Goal: Check status: Check status

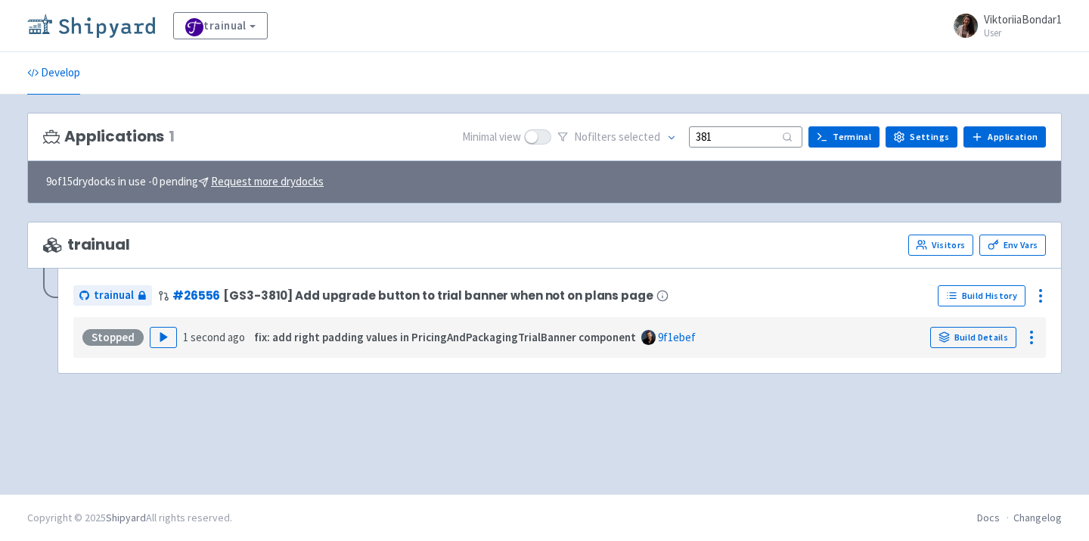
click at [121, 21] on img at bounding box center [91, 26] width 128 height 24
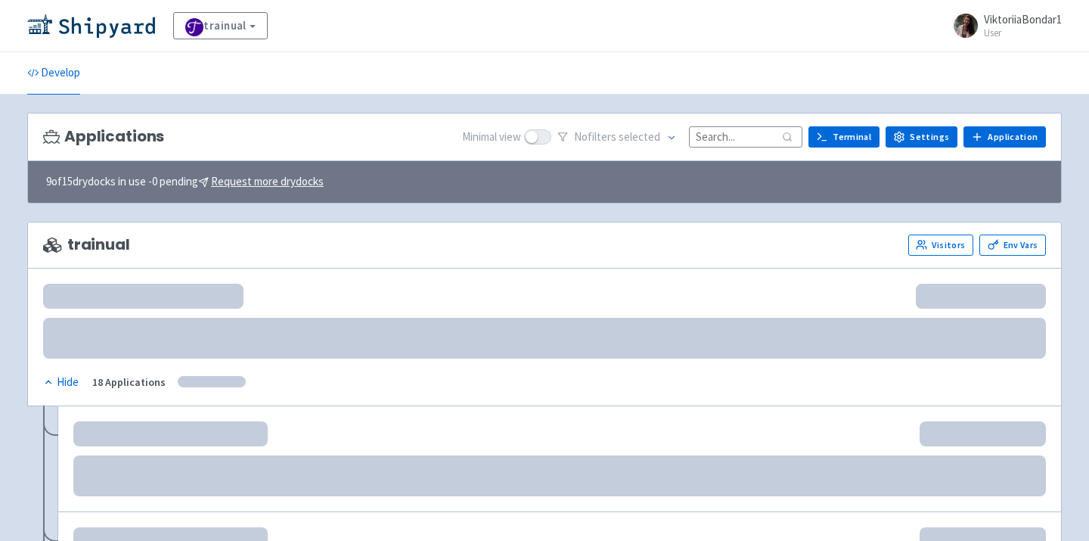
click at [741, 144] on input at bounding box center [745, 136] width 113 height 20
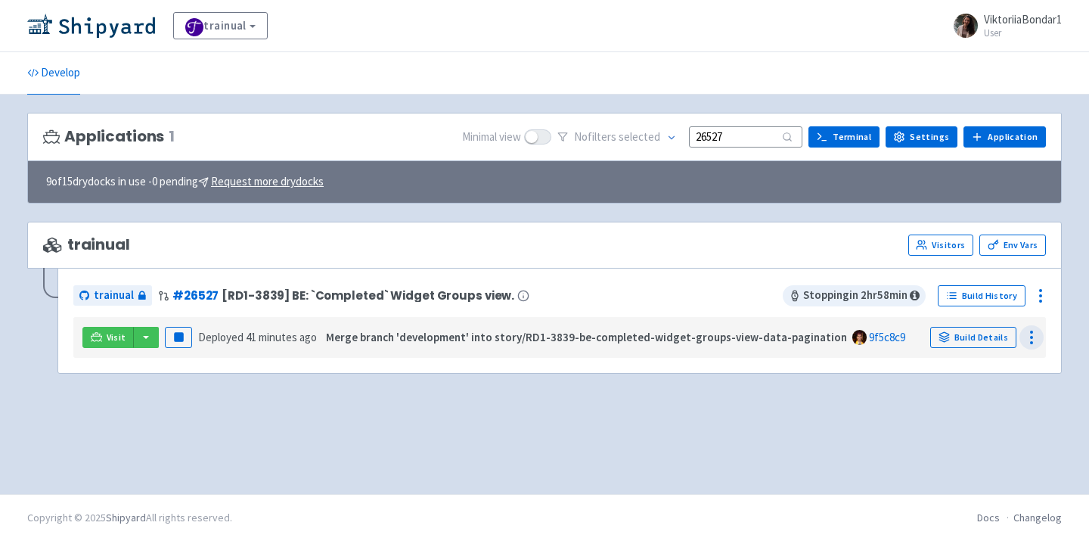
type input "26527"
click at [1036, 333] on icon at bounding box center [1031, 337] width 18 height 18
click at [895, 406] on div "Applications 1 Minimal view No filter s selected 26527 Terminal Settings Applic…" at bounding box center [544, 294] width 1035 height 363
click at [961, 340] on link "Build Details" at bounding box center [973, 337] width 86 height 21
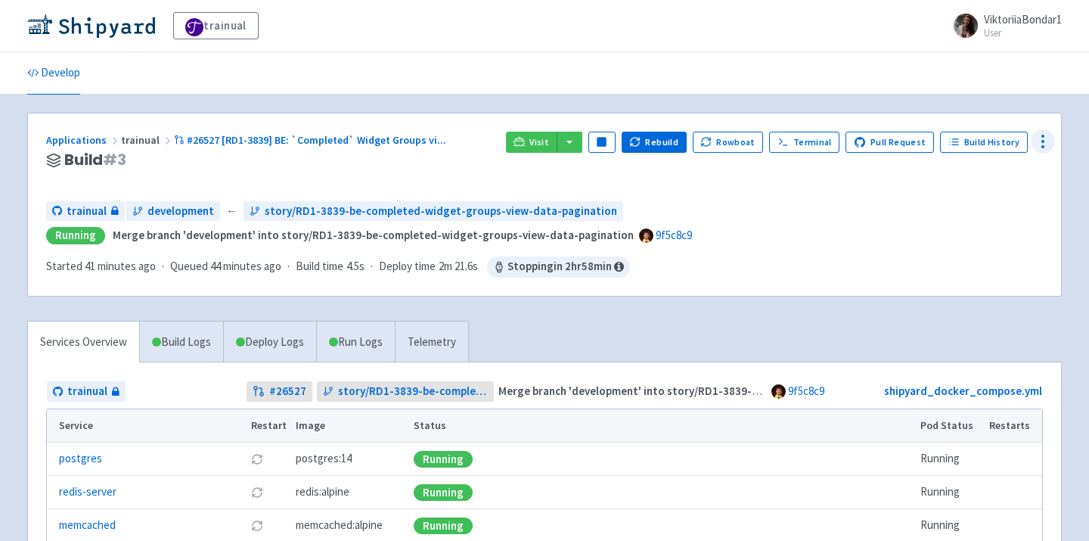
click at [1044, 144] on icon at bounding box center [1043, 141] width 18 height 18
click at [986, 231] on span "Visitors" at bounding box center [986, 229] width 101 height 21
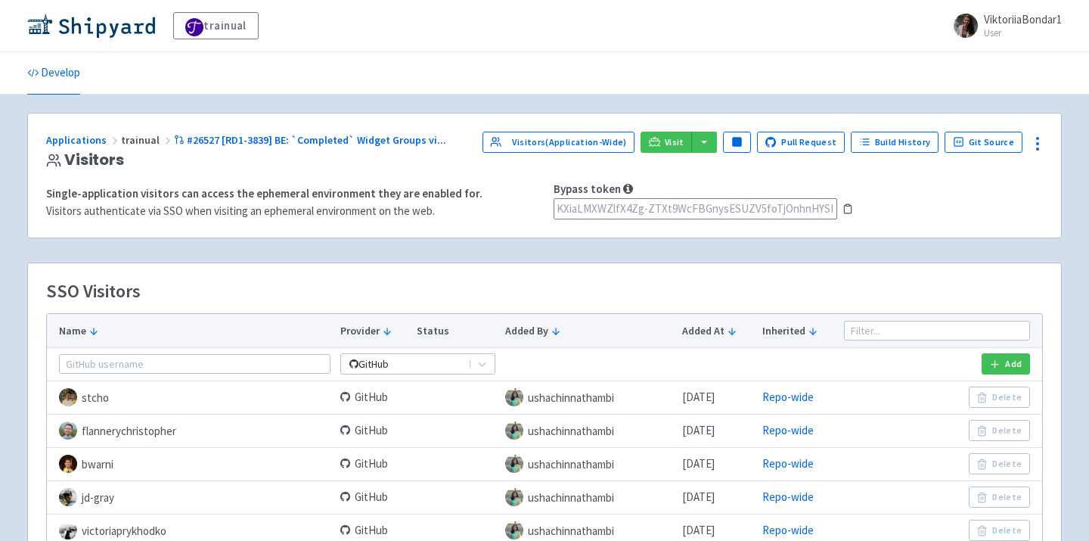
click at [842, 209] on icon at bounding box center [847, 208] width 11 height 11
click at [103, 20] on img at bounding box center [91, 26] width 128 height 24
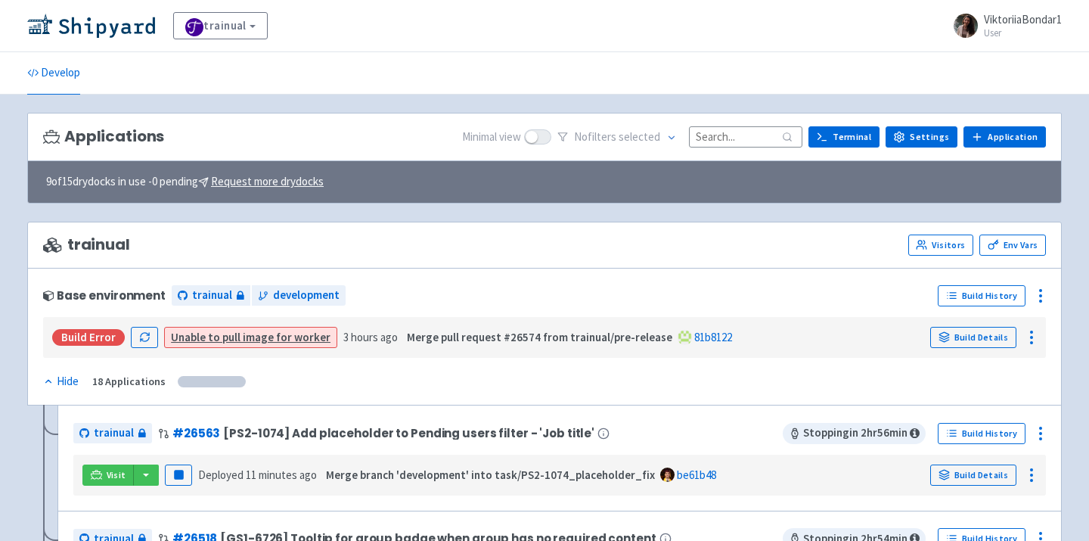
click at [721, 142] on input at bounding box center [745, 136] width 113 height 20
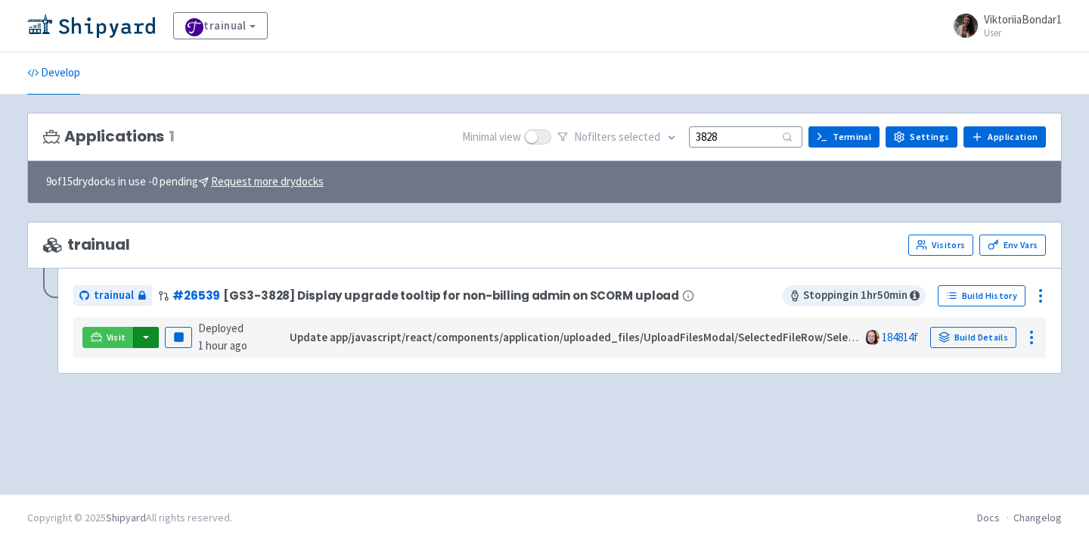
type input "3828"
click at [137, 333] on button "button" at bounding box center [146, 337] width 26 height 21
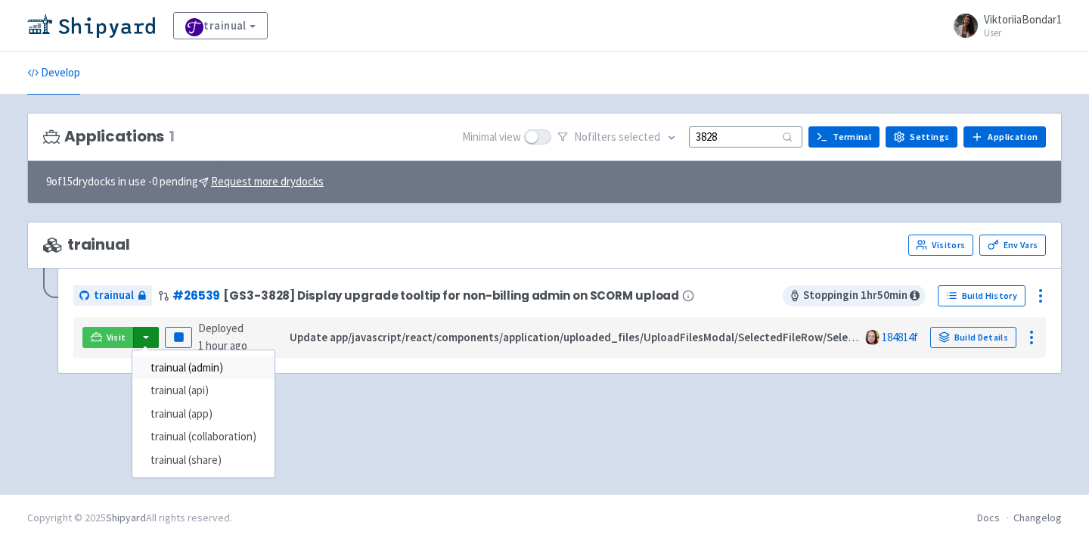
click at [172, 370] on link "trainual (admin)" at bounding box center [203, 367] width 142 height 23
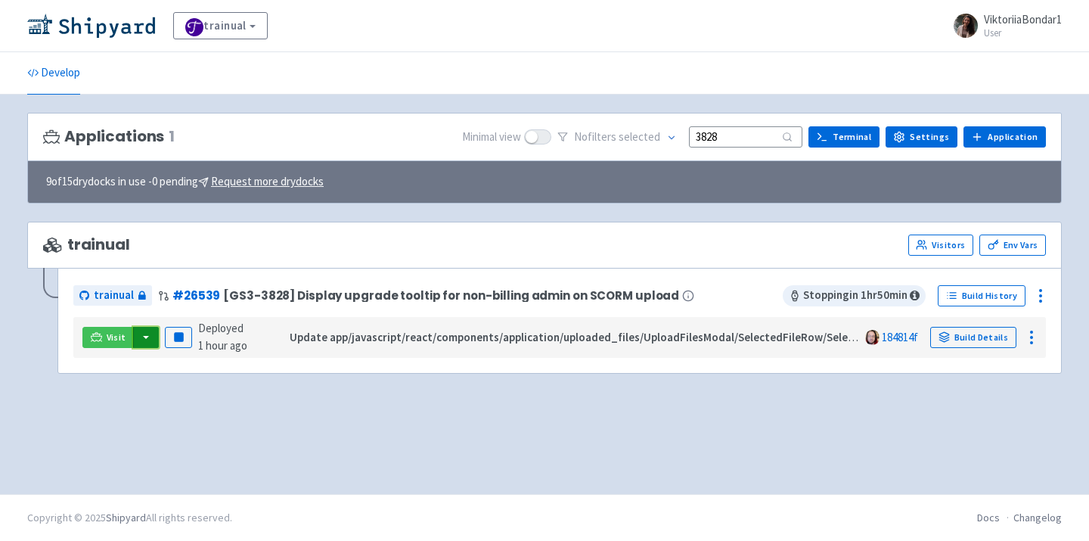
click at [151, 343] on button "button" at bounding box center [146, 337] width 26 height 21
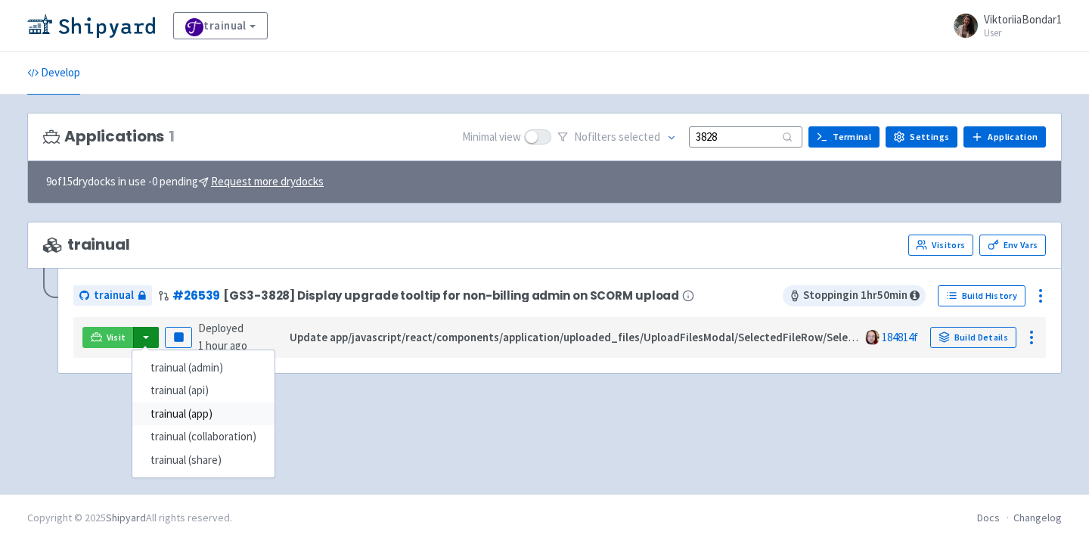
click at [177, 420] on link "trainual (app)" at bounding box center [203, 413] width 142 height 23
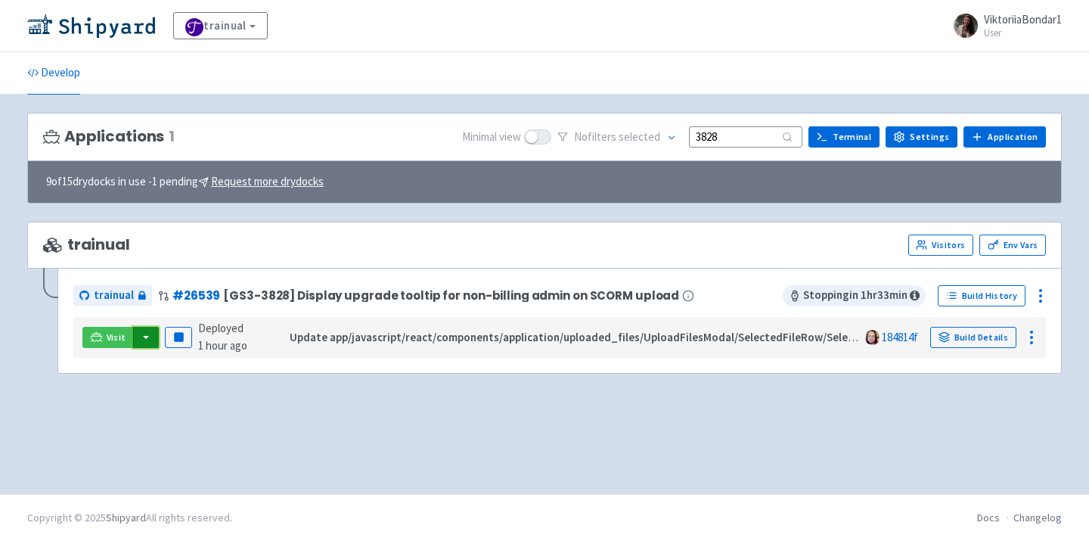
click at [145, 339] on button "button" at bounding box center [146, 337] width 26 height 21
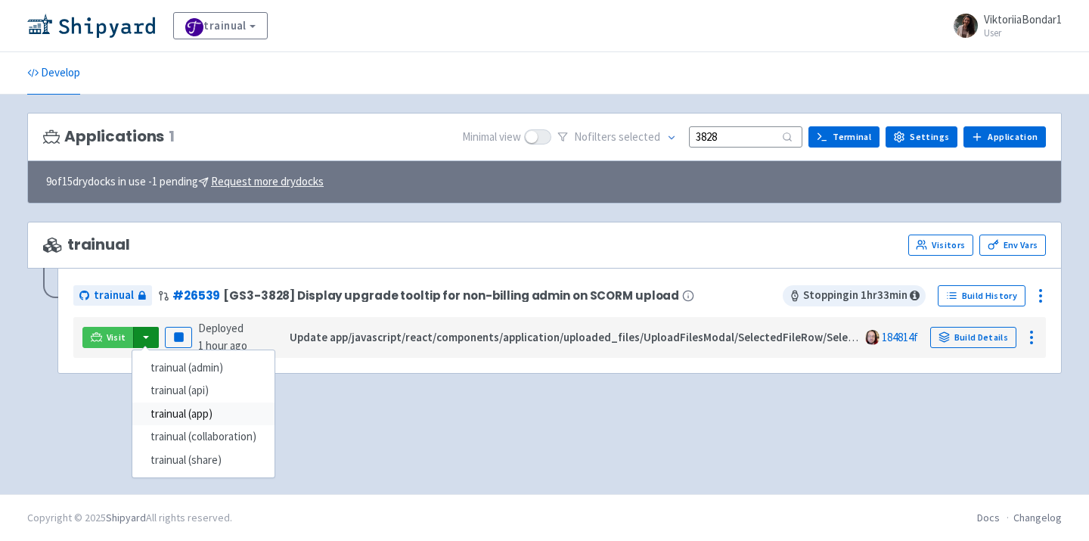
click at [205, 414] on link "trainual (app)" at bounding box center [203, 413] width 142 height 23
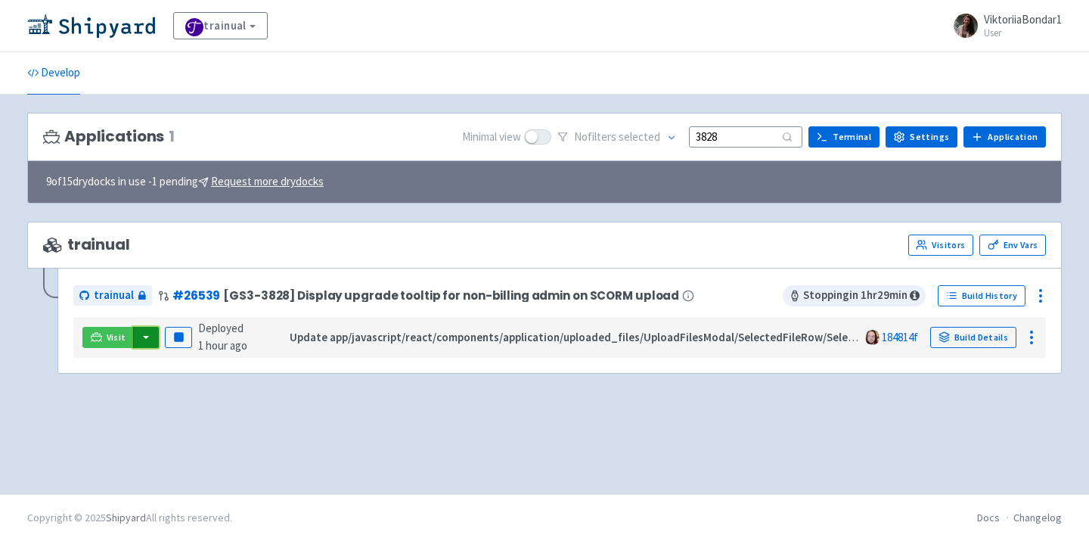
click at [146, 340] on button "button" at bounding box center [146, 337] width 26 height 21
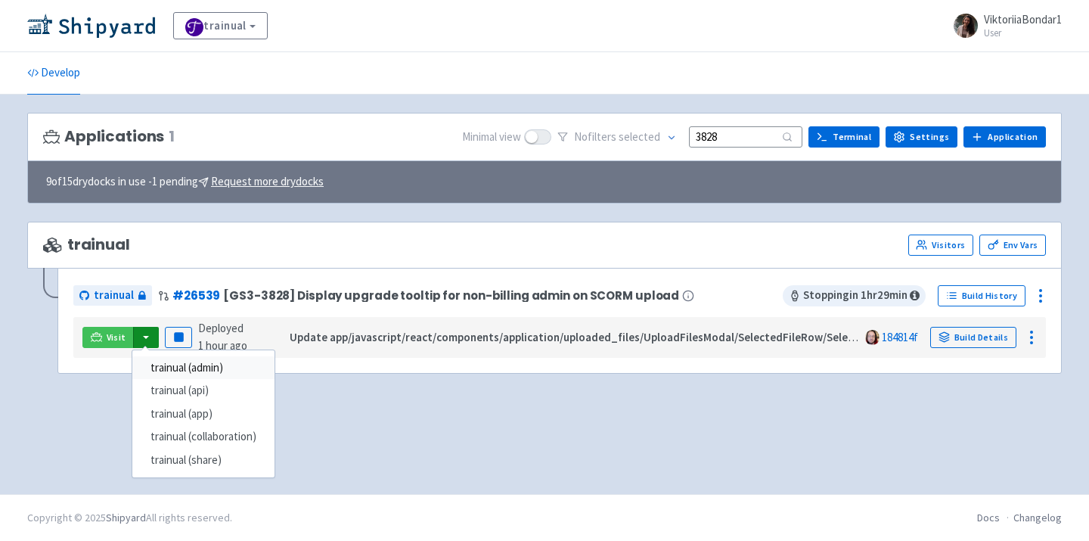
click at [202, 371] on link "trainual (admin)" at bounding box center [203, 367] width 142 height 23
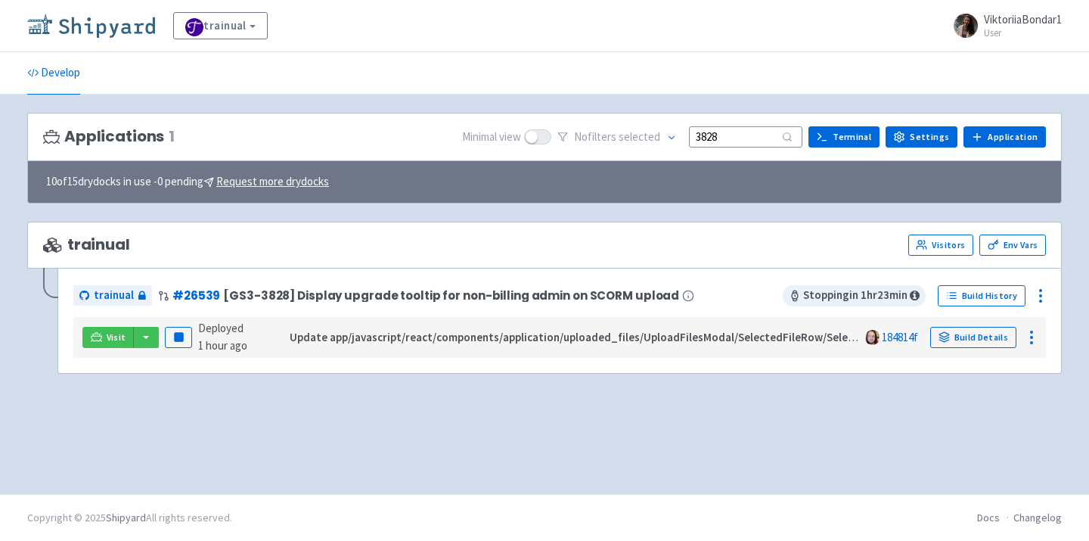
click at [94, 31] on img at bounding box center [91, 26] width 128 height 24
